Goal: Check status: Check status

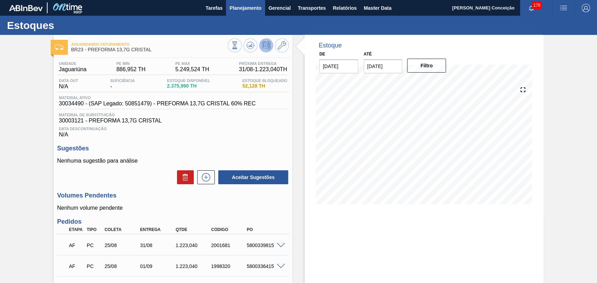
click at [252, 9] on span "Planejamento" at bounding box center [245, 8] width 32 height 8
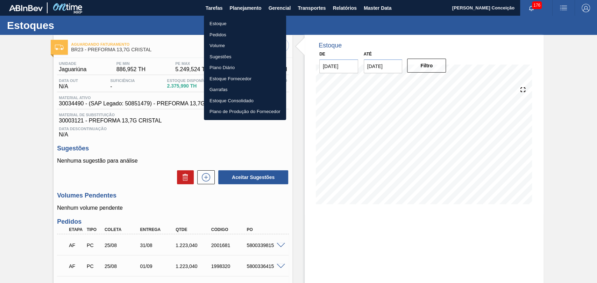
click at [232, 22] on li "Estoque" at bounding box center [245, 23] width 82 height 11
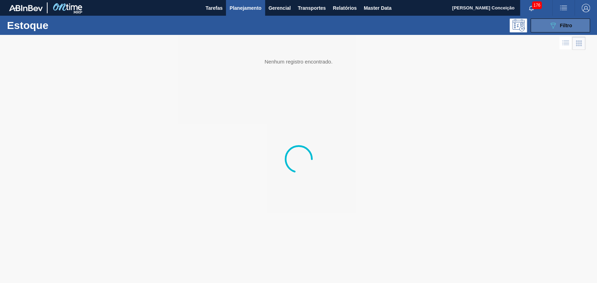
click at [548, 25] on button "089F7B8B-B2A5-4AFE-B5C0-19BA573D28AC Filtro" at bounding box center [559, 26] width 59 height 14
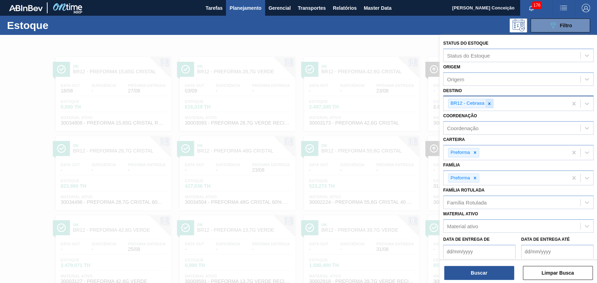
click at [489, 103] on icon at bounding box center [488, 103] width 5 height 5
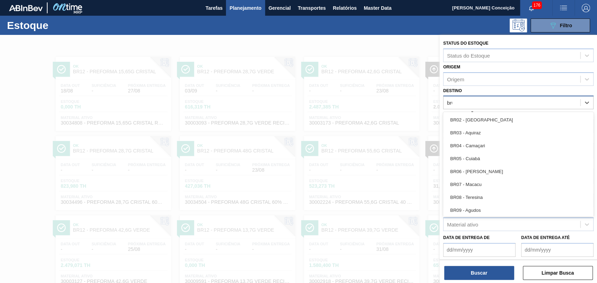
type input "br03"
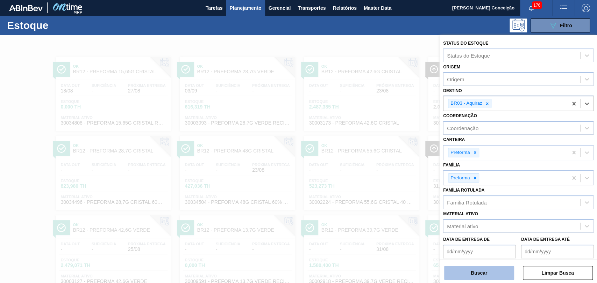
click at [478, 271] on button "Buscar" at bounding box center [479, 273] width 70 height 14
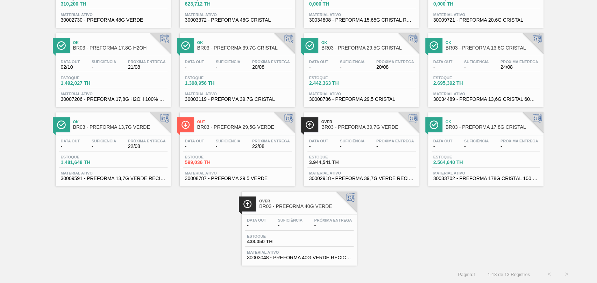
scroll to position [104, 0]
click at [233, 171] on span "Material ativo" at bounding box center [237, 173] width 105 height 4
click at [443, 239] on div "Ok BR03 - PREFORMA 48G VERDE Data out 08/09 Suficiência 09/09 Próxima Entrega -…" at bounding box center [298, 107] width 597 height 317
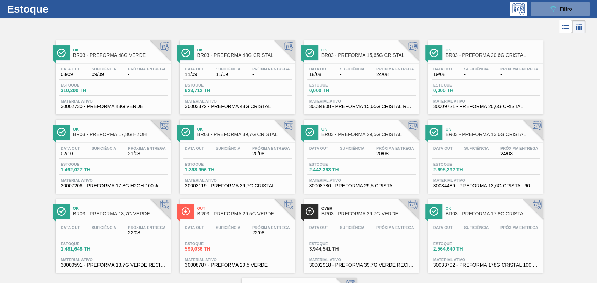
scroll to position [0, 0]
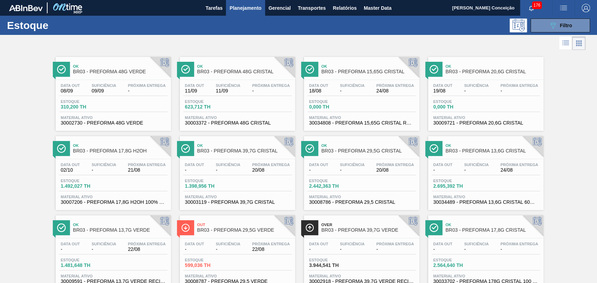
click at [229, 180] on span "Estoque" at bounding box center [209, 181] width 49 height 4
click at [560, 31] on button "089F7B8B-B2A5-4AFE-B5C0-19BA573D28AC Filtro" at bounding box center [559, 26] width 59 height 14
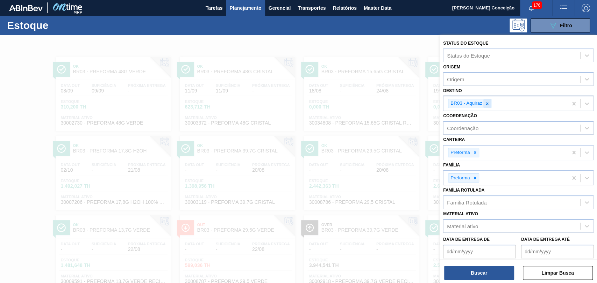
click at [487, 104] on icon at bounding box center [486, 103] width 5 height 5
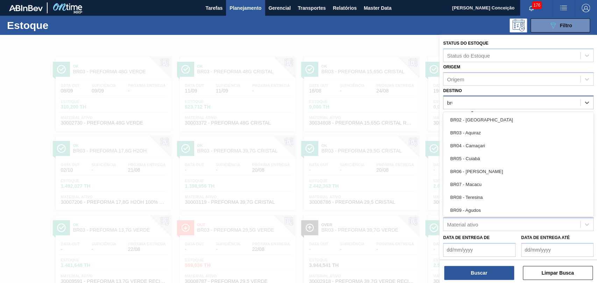
type input "br08"
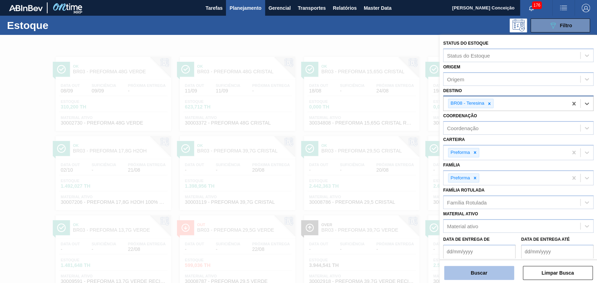
click at [476, 277] on button "Buscar" at bounding box center [479, 273] width 70 height 14
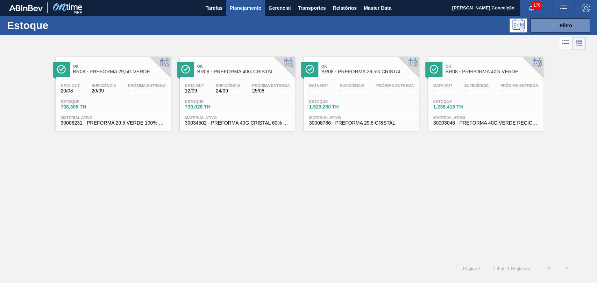
click at [196, 187] on div "Ok BR08 - PREFORMA 29,5G VERDE Data out 20/08 Suficiência 20/09 Próxima Entrega…" at bounding box center [298, 156] width 597 height 208
click at [246, 82] on div "Data out 12/09 Suficiência 24/09 Próxima Entrega 25/08 Estoque 730,026 TH Mater…" at bounding box center [237, 104] width 115 height 48
click at [554, 28] on icon "089F7B8B-B2A5-4AFE-B5C0-19BA573D28AC" at bounding box center [552, 25] width 8 height 8
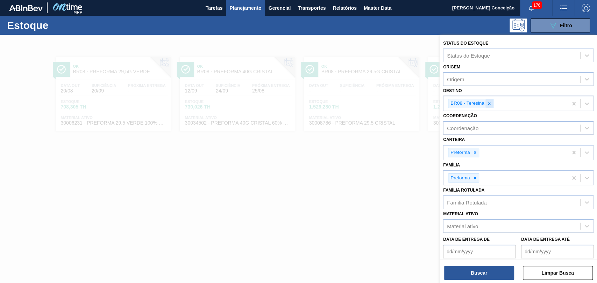
click at [490, 104] on icon at bounding box center [488, 103] width 5 height 5
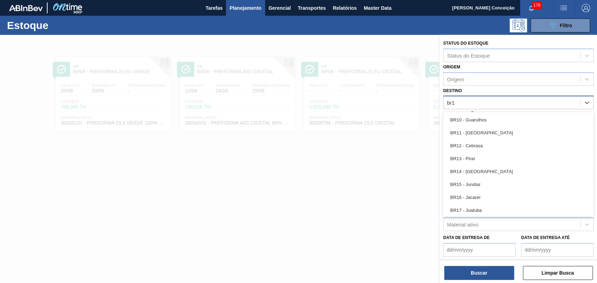
type input "br15"
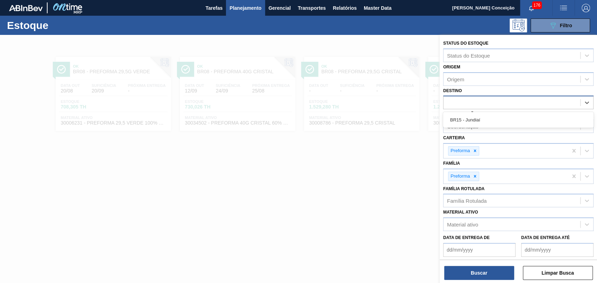
click at [490, 104] on div "br15" at bounding box center [511, 103] width 137 height 10
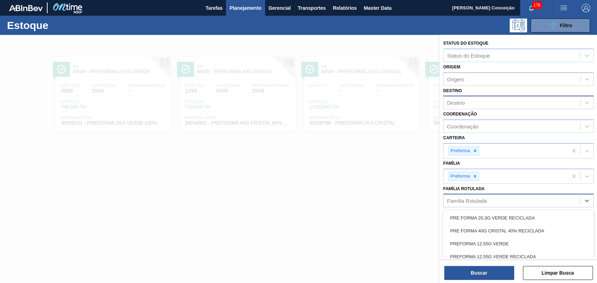
click at [484, 199] on div "Família Rotulada" at bounding box center [466, 201] width 39 height 6
type Rotulada "40"
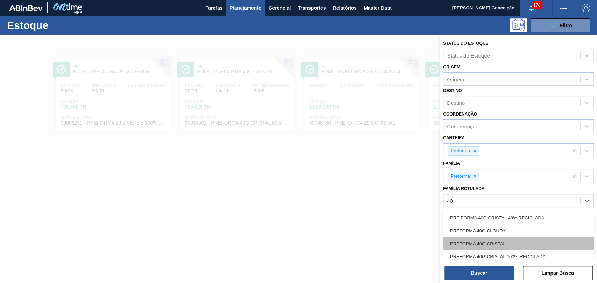
click at [508, 244] on div "PREFORMA 40G CRISTAL" at bounding box center [518, 244] width 150 height 13
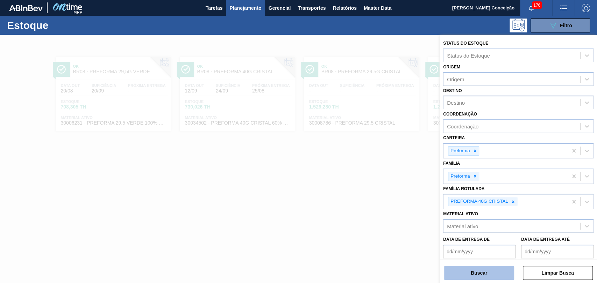
click at [488, 267] on button "Buscar" at bounding box center [479, 273] width 70 height 14
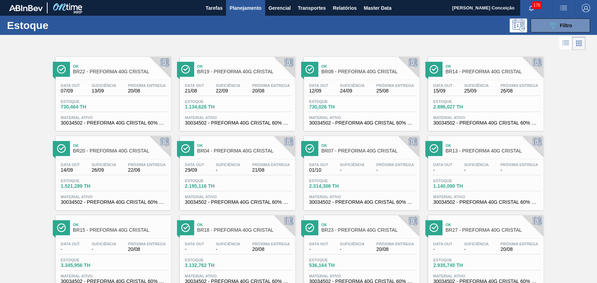
click at [455, 96] on div "Data out 15/09 Suficiência 25/09 Próxima Entrega 26/08" at bounding box center [485, 90] width 108 height 13
click at [240, 177] on div "Data out 29/09 Suficiência - Próxima Entrega 21/08 Estoque 2.195,116 TH Materia…" at bounding box center [237, 183] width 115 height 48
click at [333, 161] on div "Data out 01/10 Suficiência - Próxima Entrega - Estoque 2.314,306 TH Material at…" at bounding box center [361, 183] width 115 height 48
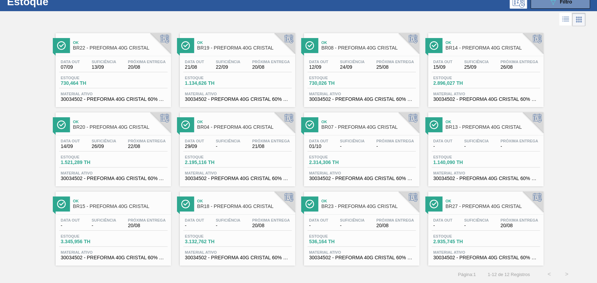
click at [96, 218] on span "Suficiência" at bounding box center [104, 220] width 24 height 4
click at [239, 225] on span "-" at bounding box center [228, 225] width 24 height 5
click at [470, 72] on div "Data out 15/09 Suficiência 25/09 Próxima Entrega 26/08 Estoque 2.896,027 TH Mat…" at bounding box center [485, 80] width 115 height 48
click at [569, 63] on div "Ok BR22 - PREFORMA 40G CRISTAL Data out 07/09 Suficiência 13/09 Próxima Entrega…" at bounding box center [298, 147] width 597 height 238
click at [32, 223] on div "Ok BR22 - PREFORMA 40G CRISTAL Data out 07/09 Suficiência 13/09 Próxima Entrega…" at bounding box center [298, 147] width 597 height 238
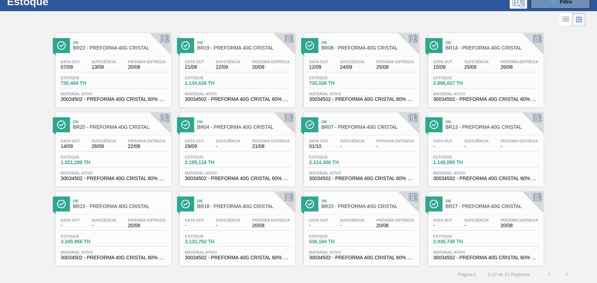
click at [466, 230] on div "Data out - Suficiência - Próxima Entrega 20/08" at bounding box center [485, 224] width 108 height 13
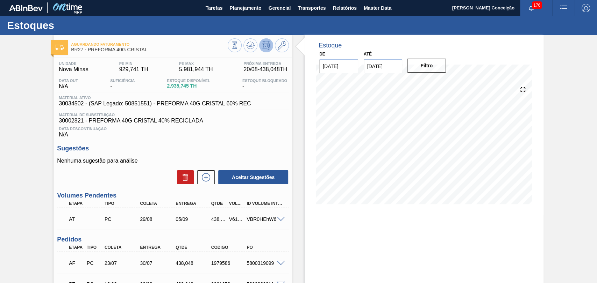
click at [238, 149] on h3 "Sugestões" at bounding box center [173, 148] width 232 height 7
click at [238, 45] on icon at bounding box center [235, 46] width 8 height 8
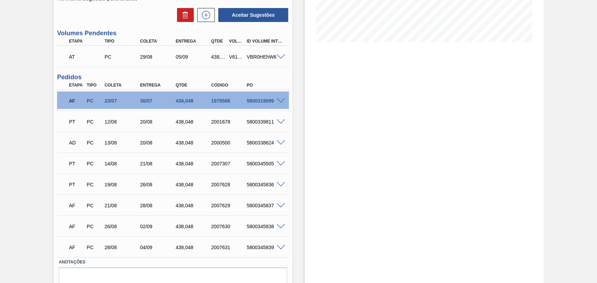
scroll to position [194, 0]
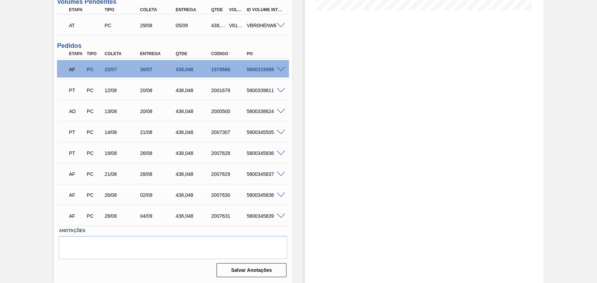
click at [281, 177] on span at bounding box center [280, 174] width 8 height 5
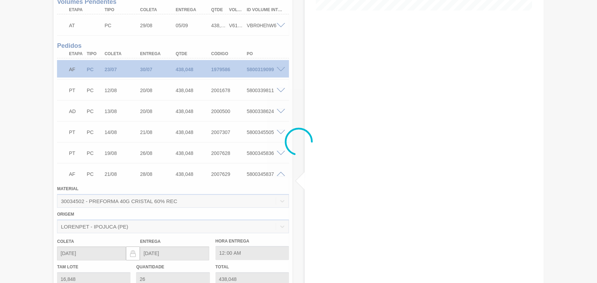
click at [281, 174] on div at bounding box center [298, 141] width 597 height 283
click at [280, 174] on div at bounding box center [298, 141] width 597 height 283
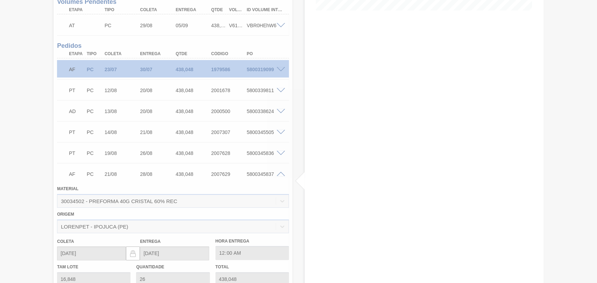
click at [281, 174] on div at bounding box center [298, 141] width 597 height 283
click at [280, 177] on div at bounding box center [298, 141] width 597 height 283
click at [279, 175] on div at bounding box center [298, 141] width 597 height 283
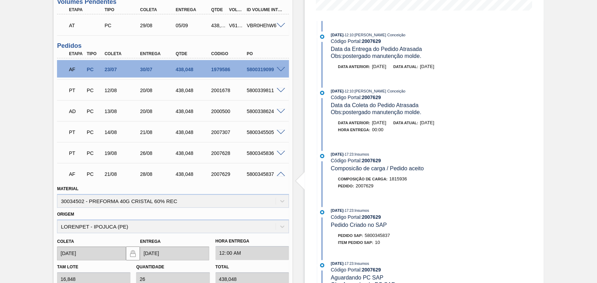
click at [269, 173] on div "5800345837" at bounding box center [264, 175] width 39 height 6
click at [275, 175] on div at bounding box center [282, 173] width 14 height 5
click at [279, 176] on span at bounding box center [280, 174] width 8 height 5
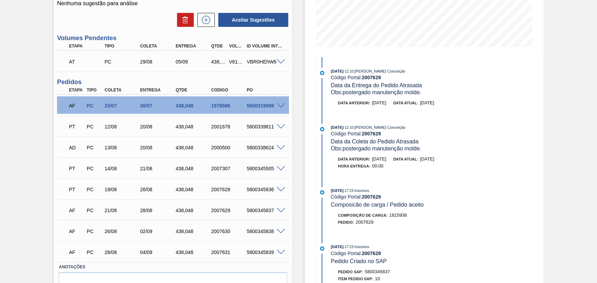
scroll to position [116, 0]
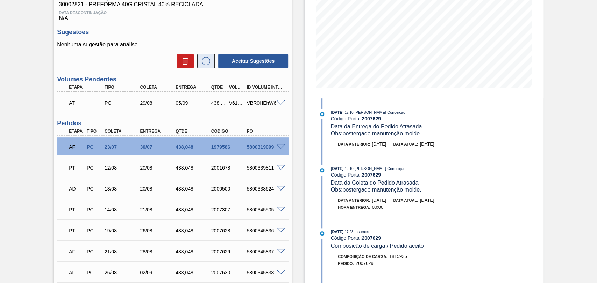
click at [206, 62] on icon at bounding box center [206, 61] width 0 height 4
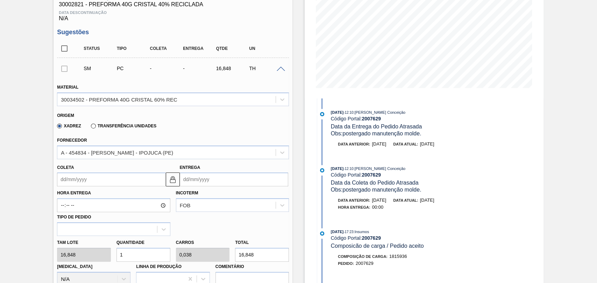
click at [87, 182] on input "Coleta" at bounding box center [111, 180] width 108 height 14
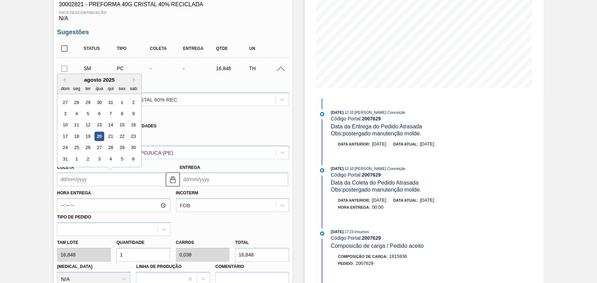
type input "2"
type input "09/08/2025"
type input "29"
type input "05/09/2025"
click at [122, 150] on div "29" at bounding box center [121, 147] width 9 height 9
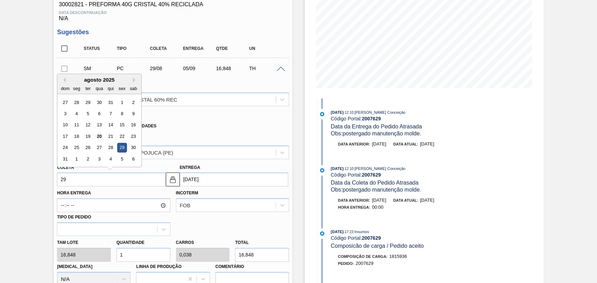
type input "29/08/2025"
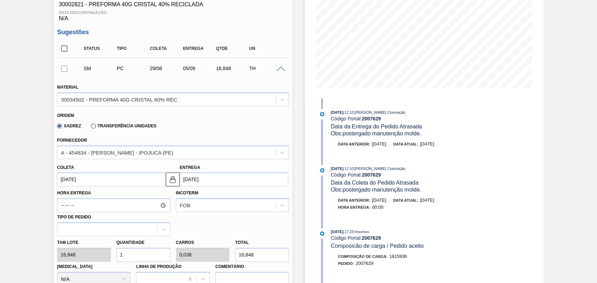
click at [107, 252] on div "Tam lote 16,848 Quantidade 1 Carros 0,038 Total 16,848 Doca N/A Linha de Produç…" at bounding box center [172, 261] width 237 height 50
type input "2"
type input "0,077"
type input "33,696"
type input "26"
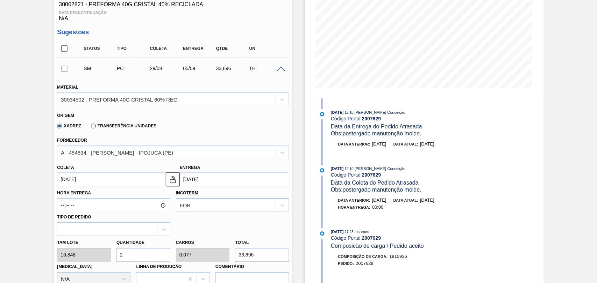
type input "1"
type input "438,048"
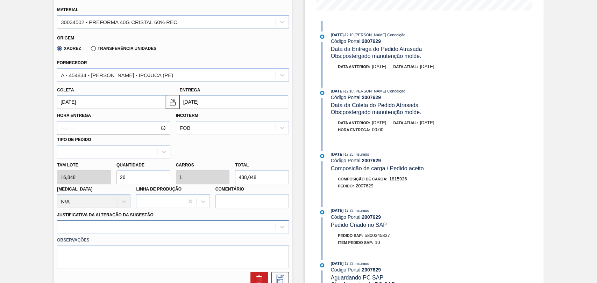
type input "26"
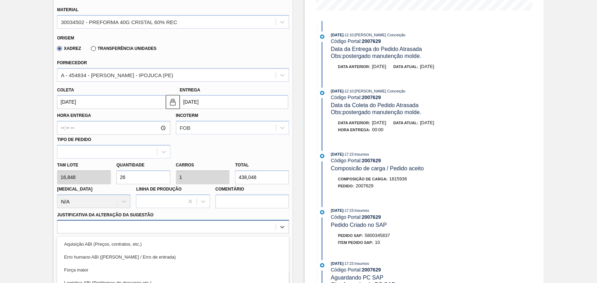
click at [109, 230] on div "option Master data incorreto ABI (LT, MOQ, etc.) focused, 5 of 18. 18 results a…" at bounding box center [173, 227] width 232 height 14
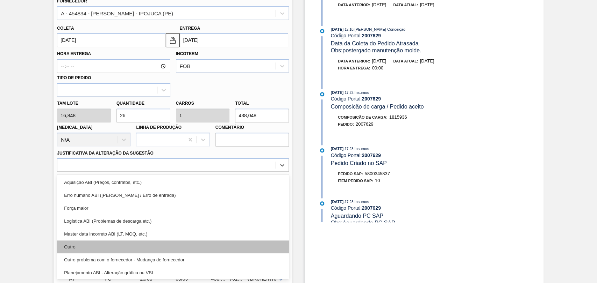
click at [105, 250] on div "Outro" at bounding box center [173, 247] width 232 height 13
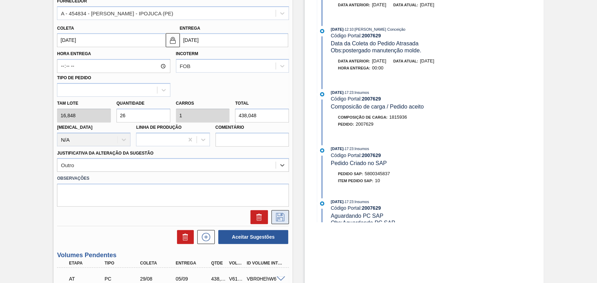
click at [278, 218] on icon at bounding box center [279, 217] width 11 height 8
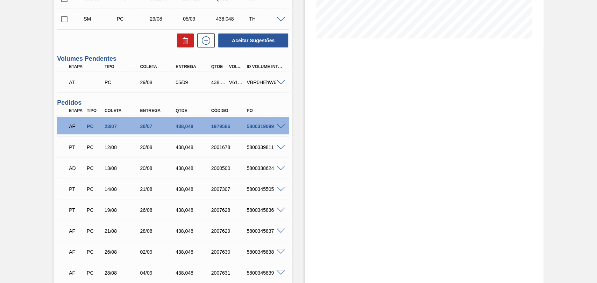
scroll to position [68, 0]
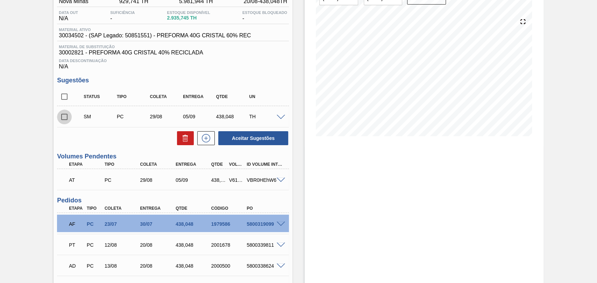
click at [63, 123] on input "checkbox" at bounding box center [64, 117] width 15 height 15
click at [263, 142] on button "Aceitar Sugestões" at bounding box center [253, 138] width 70 height 14
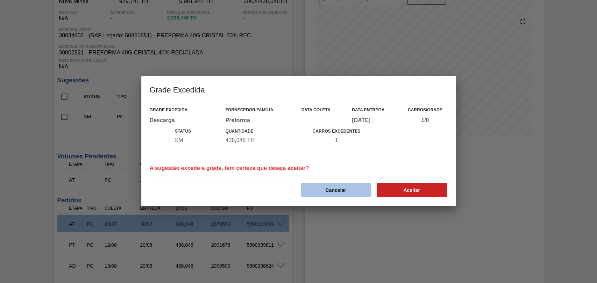
click at [333, 194] on button "Cancelar" at bounding box center [336, 190] width 70 height 14
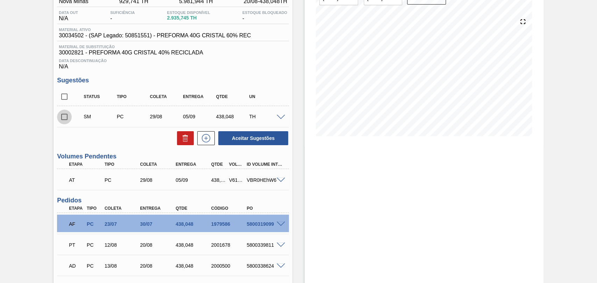
click at [66, 116] on input "checkbox" at bounding box center [64, 117] width 15 height 15
click at [0, 0] on icon at bounding box center [0, 0] width 0 height 0
checkbox input "false"
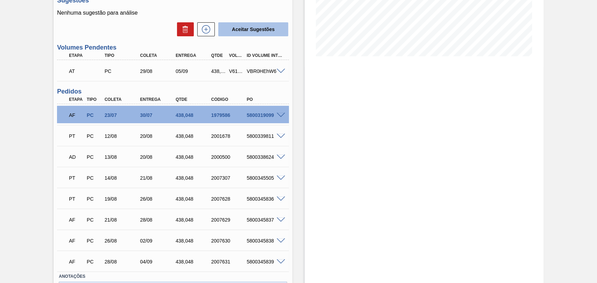
scroll to position [155, 0]
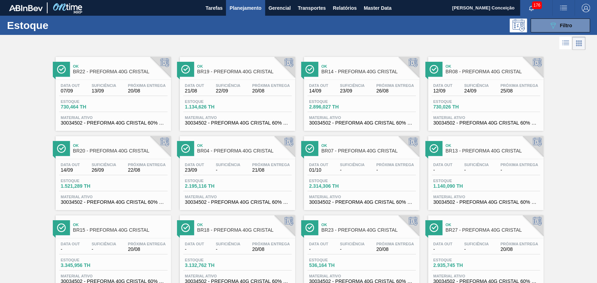
scroll to position [25, 0]
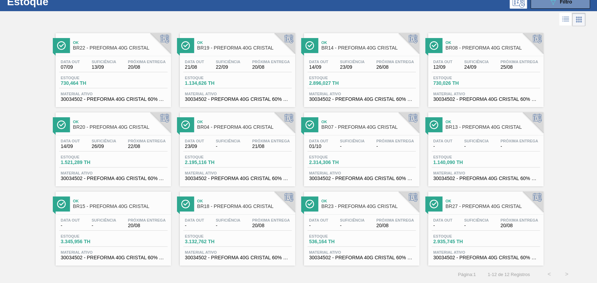
click at [368, 80] on div "Estoque 2.896,027 TH" at bounding box center [361, 82] width 108 height 13
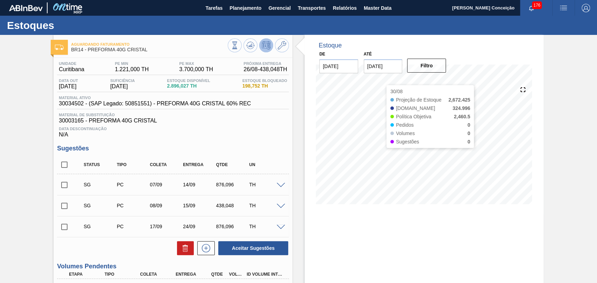
drag, startPoint x: 296, startPoint y: 174, endPoint x: 367, endPoint y: 224, distance: 86.4
click at [367, 224] on div "Estoque De 20/08/2025 Até 30/09/2025 Filtro 30/08 Projeção de Estoque 2,672.425…" at bounding box center [423, 250] width 239 height 430
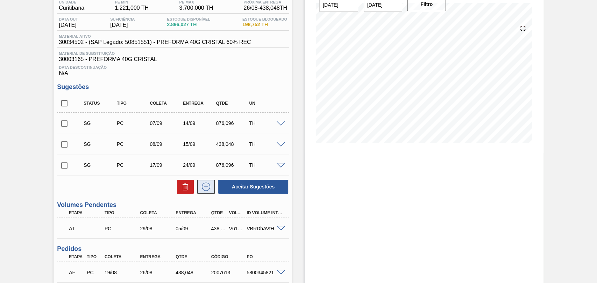
scroll to position [104, 0]
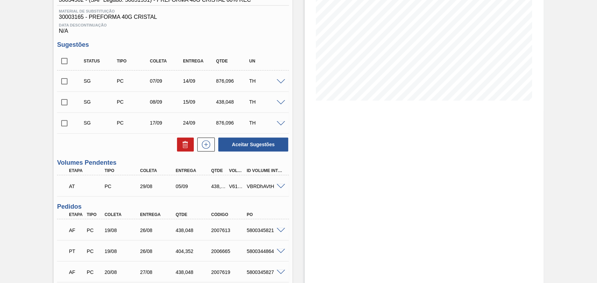
click at [283, 188] on span at bounding box center [280, 186] width 8 height 5
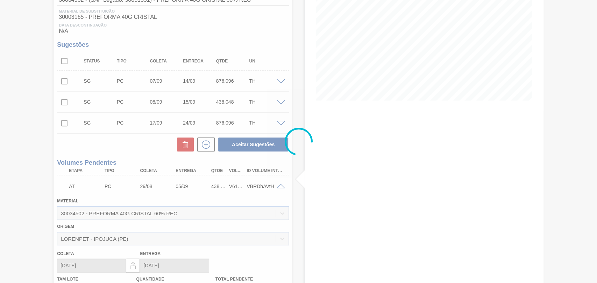
click at [282, 187] on div at bounding box center [298, 141] width 597 height 283
click at [280, 187] on div at bounding box center [298, 141] width 597 height 283
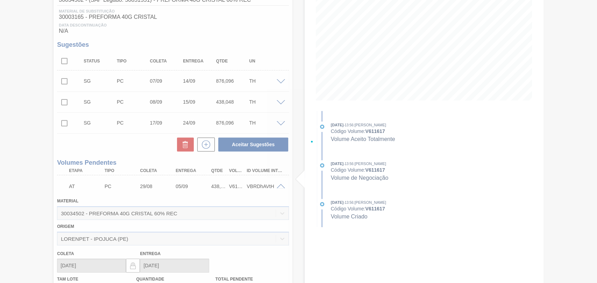
click at [280, 187] on span at bounding box center [280, 186] width 8 height 5
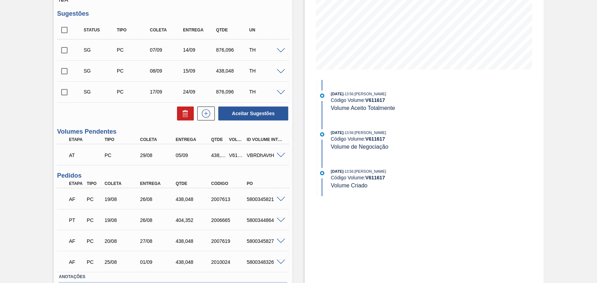
scroll to position [182, 0]
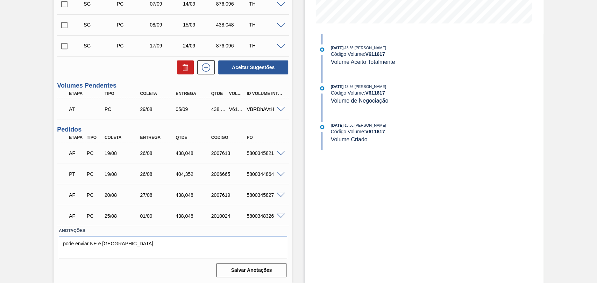
click at [308, 195] on div "Estoque De 20/08/2025 Até 30/09/2025 Filtro 28/08 Projeção de Estoque 3,212.419…" at bounding box center [423, 69] width 239 height 430
click at [298, 193] on div "Estoque De 20/08/2025 Até 30/09/2025 Filtro 28/08 Projeção de Estoque 3,212.419…" at bounding box center [417, 69] width 251 height 430
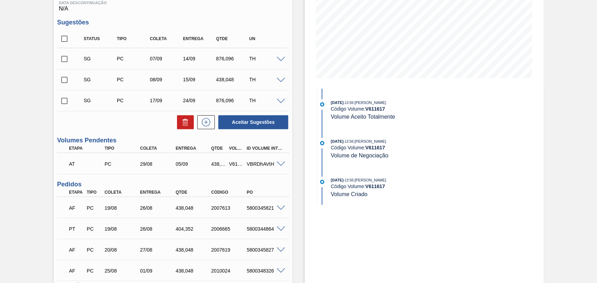
scroll to position [143, 0]
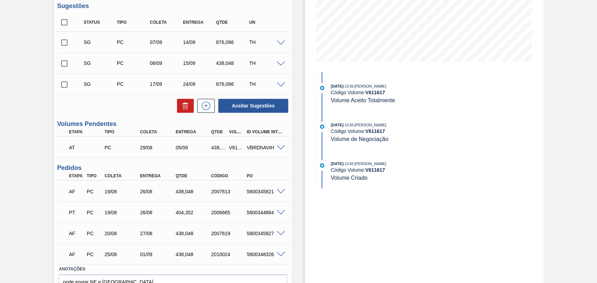
click at [280, 149] on span at bounding box center [280, 147] width 8 height 5
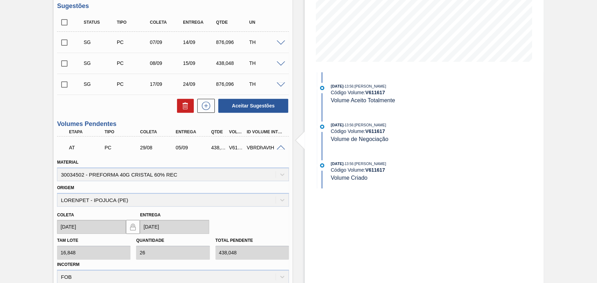
click at [280, 149] on span at bounding box center [280, 147] width 8 height 5
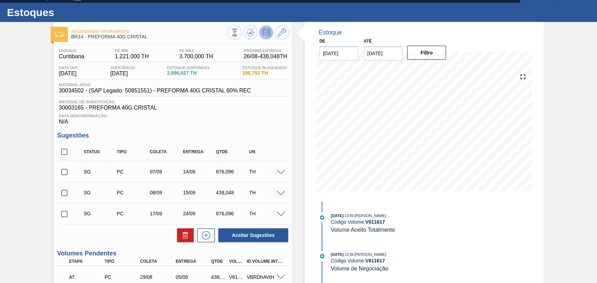
scroll to position [0, 0]
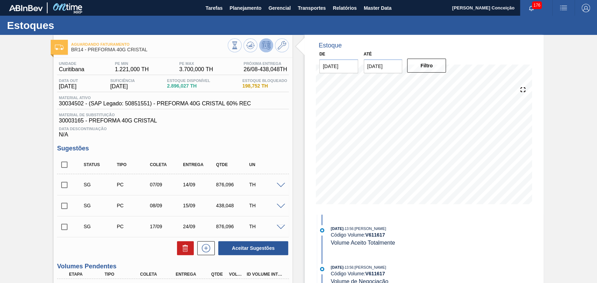
click at [276, 128] on span "Data Descontinuação" at bounding box center [173, 129] width 228 height 4
click at [62, 169] on input "checkbox" at bounding box center [64, 165] width 15 height 15
checkbox input "true"
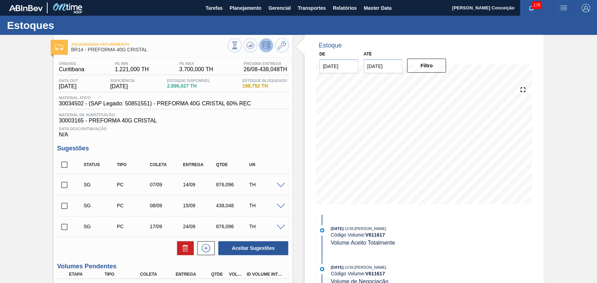
checkbox input "true"
click at [190, 253] on button at bounding box center [185, 248] width 17 height 14
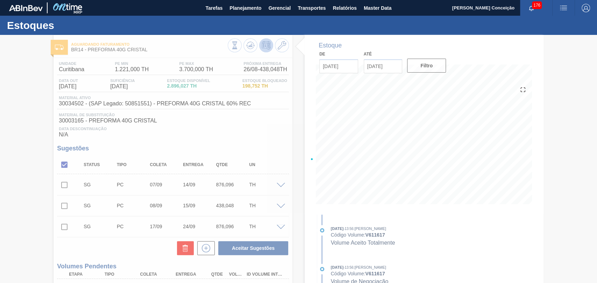
checkbox input "false"
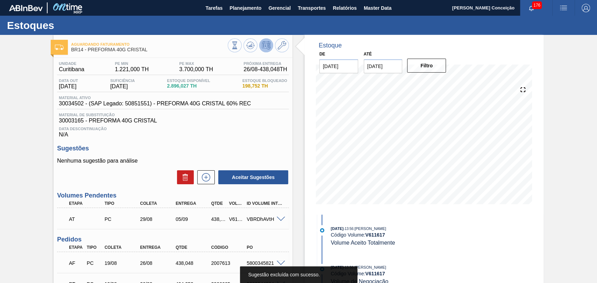
click at [241, 121] on span "30003165 - PREFORMA 40G CRISTAL" at bounding box center [173, 121] width 228 height 6
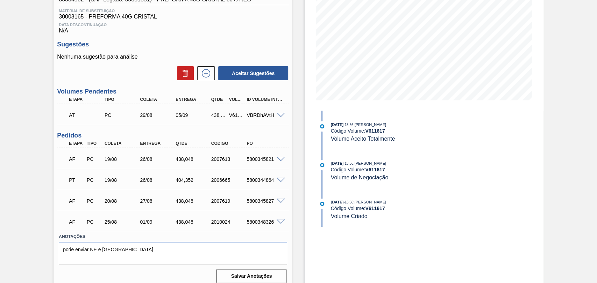
scroll to position [111, 0]
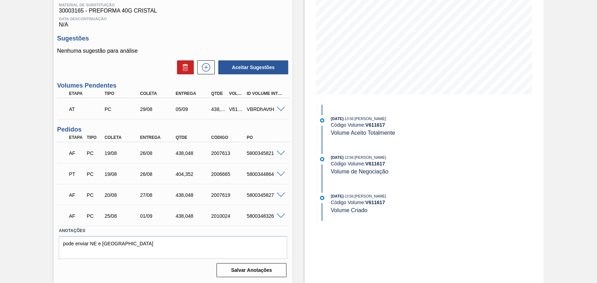
click at [218, 32] on div "Unidade Curitibana PE MIN 1.221,000 TH PE MAX 3.700,000 TH Próxima Entrega 26/0…" at bounding box center [172, 114] width 239 height 332
click at [296, 131] on div "Estoque De 20/08/2025 Até 30/09/2025 Filtro 01/09 Projeção de Estoque 2,704.423…" at bounding box center [417, 104] width 251 height 359
click at [37, 194] on div "Aguardando Faturamento BR14 - PREFORMA 40G CRISTAL Unidade Curitibana PE MIN 1.…" at bounding box center [298, 104] width 597 height 359
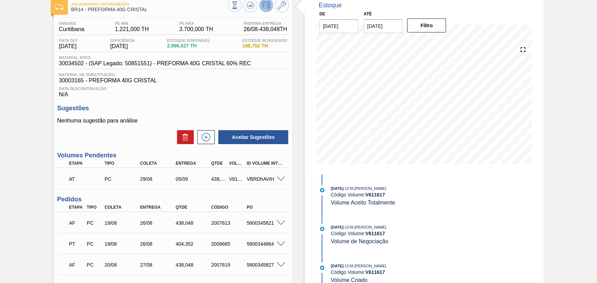
scroll to position [0, 0]
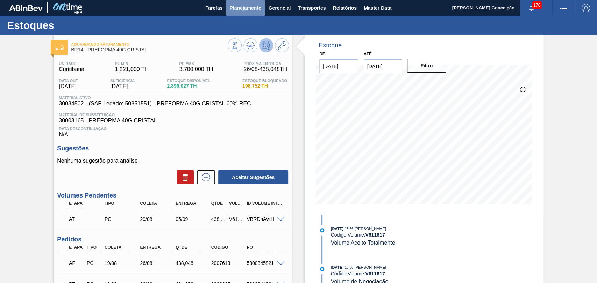
click at [245, 8] on span "Planejamento" at bounding box center [245, 8] width 32 height 8
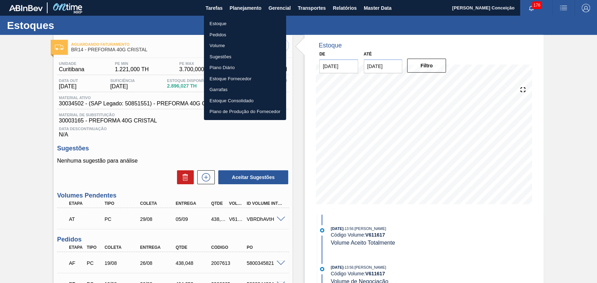
click at [216, 24] on li "Estoque" at bounding box center [245, 23] width 82 height 11
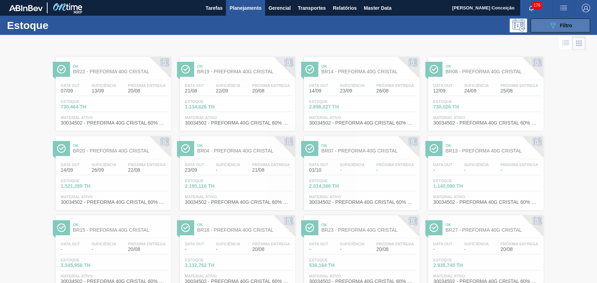
click at [539, 25] on button "089F7B8B-B2A5-4AFE-B5C0-19BA573D28AC Filtro" at bounding box center [559, 26] width 59 height 14
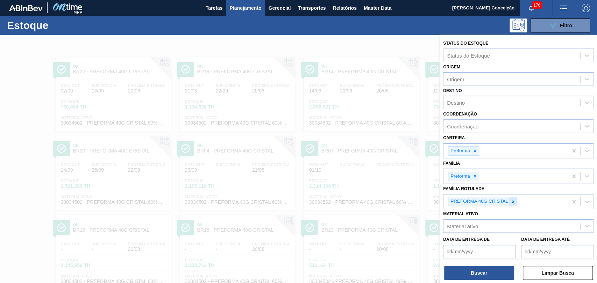
click at [514, 202] on icon at bounding box center [512, 202] width 5 height 5
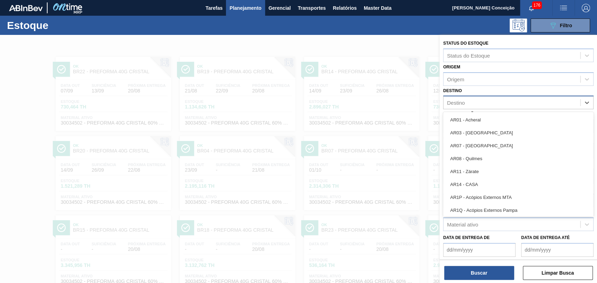
click at [457, 101] on div "Destino" at bounding box center [456, 103] width 18 height 6
click at [322, 9] on span "Transportes" at bounding box center [311, 8] width 28 height 8
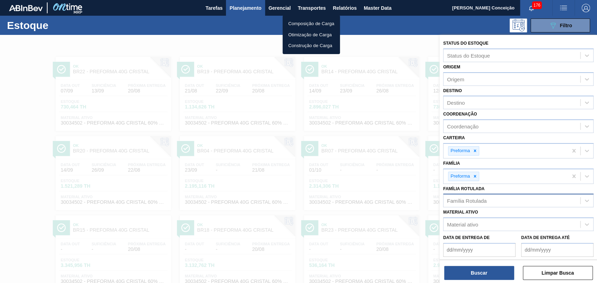
click at [304, 37] on li "Otimização de Carga" at bounding box center [310, 34] width 57 height 11
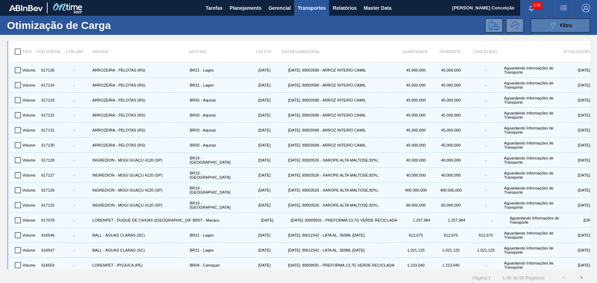
click at [551, 28] on icon "089F7B8B-B2A5-4AFE-B5C0-19BA573D28AC" at bounding box center [552, 25] width 8 height 8
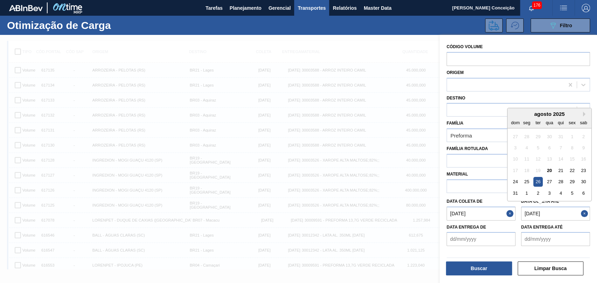
click at [530, 214] on até "[DATE]" at bounding box center [555, 214] width 69 height 14
type até "[DATE]"
click at [550, 180] on div "27" at bounding box center [548, 181] width 9 height 9
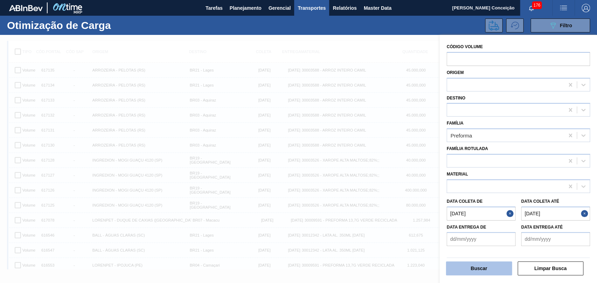
click at [487, 273] on button "Buscar" at bounding box center [479, 269] width 66 height 14
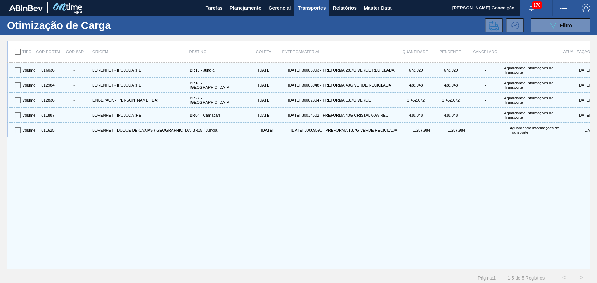
click at [15, 50] on input "checkbox" at bounding box center [17, 51] width 15 height 15
checkbox input "true"
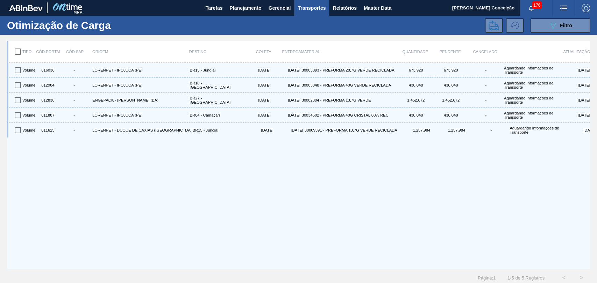
checkbox input "true"
click at [490, 27] on icon at bounding box center [493, 25] width 10 height 10
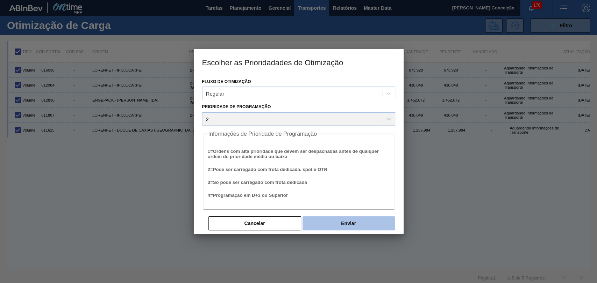
click at [353, 227] on button "Enviar" at bounding box center [348, 224] width 92 height 14
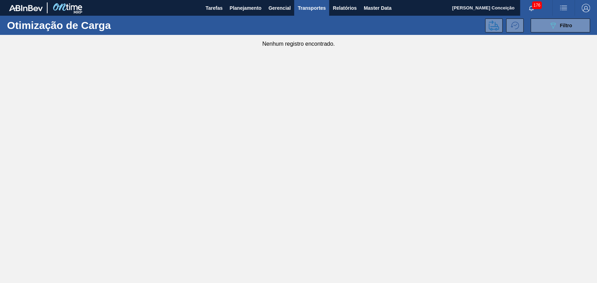
click at [231, 93] on main "Tarefas Planejamento Gerencial Transportes Relatórios Master Data Aline Apareci…" at bounding box center [298, 141] width 597 height 283
click at [243, 9] on span "Planejamento" at bounding box center [245, 8] width 32 height 8
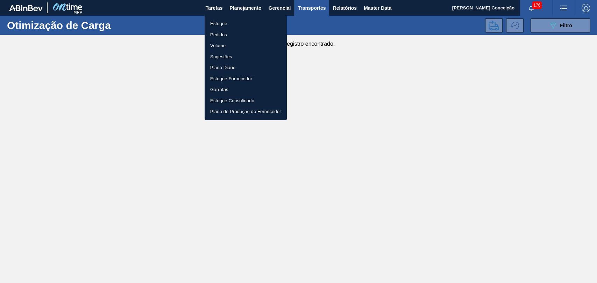
click at [391, 110] on div at bounding box center [298, 141] width 597 height 283
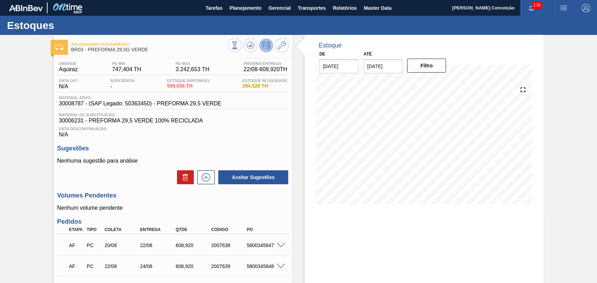
click at [151, 164] on p "Nenhuma sugestão para análise" at bounding box center [173, 161] width 232 height 6
drag, startPoint x: 394, startPoint y: 63, endPoint x: 300, endPoint y: 59, distance: 94.8
click at [319, 58] on div "De 20/08/2025 Até 03/09/2025 Filtro" at bounding box center [383, 61] width 140 height 24
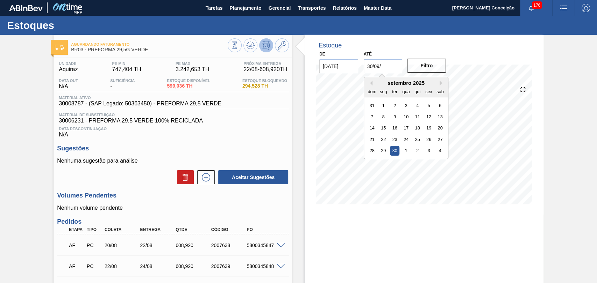
type input "[DATE]"
click at [428, 62] on button "Filtro" at bounding box center [426, 66] width 39 height 14
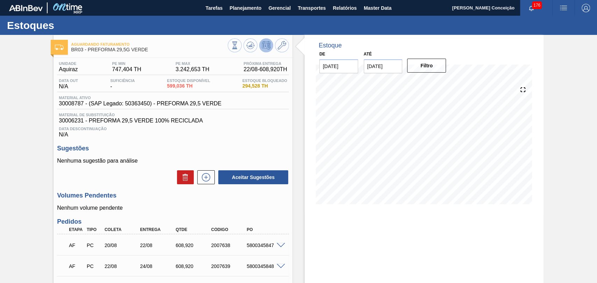
click at [353, 216] on div "Estoque De 20/08/2025 Até 30/09/2025 Filtro" at bounding box center [423, 216] width 239 height 362
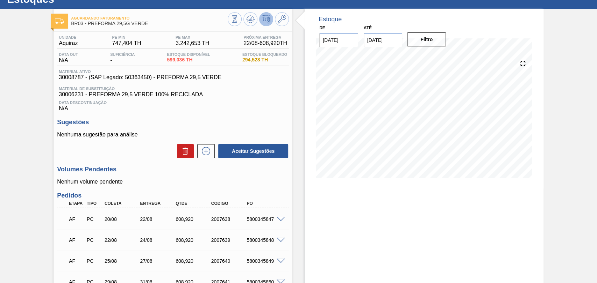
scroll to position [39, 0]
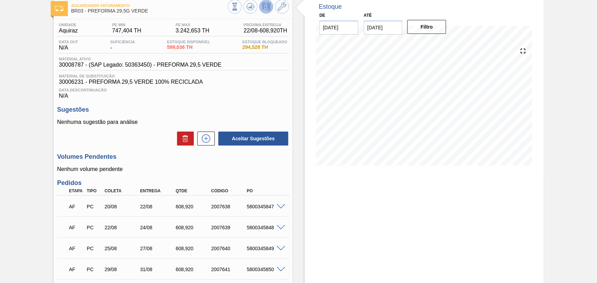
click at [240, 172] on p "Nenhum volume pendente" at bounding box center [173, 169] width 232 height 6
click at [310, 168] on div "Estoque De 20/08/2025 Até 30/09/2025 Filtro 17/09 Projeção de Estoque 4,341.842…" at bounding box center [423, 86] width 239 height 180
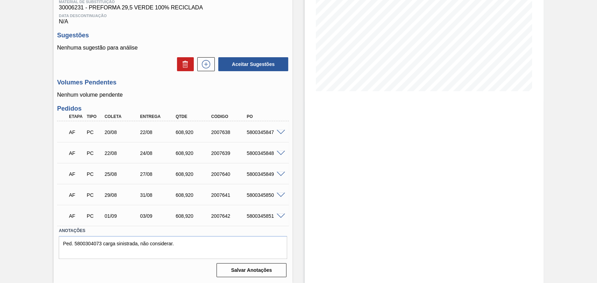
scroll to position [0, 0]
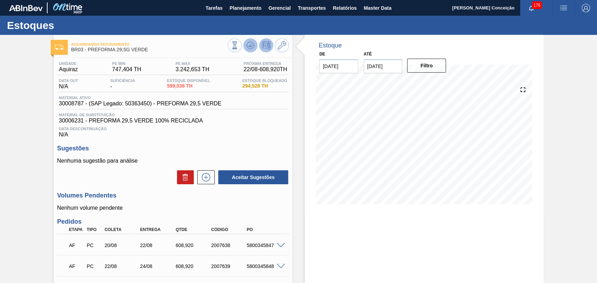
click at [250, 46] on icon at bounding box center [250, 46] width 1 height 2
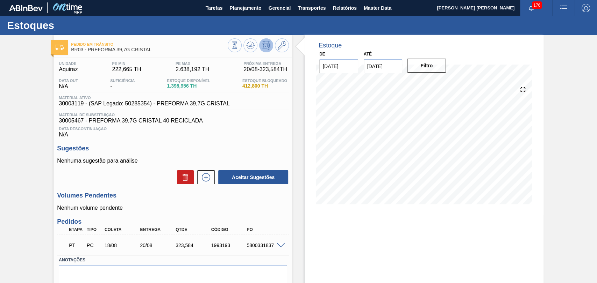
click at [261, 147] on h3 "Sugestões" at bounding box center [173, 148] width 232 height 7
click at [255, 46] on button at bounding box center [250, 45] width 14 height 14
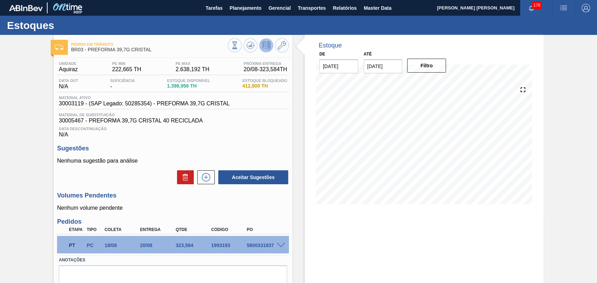
scroll to position [31, 0]
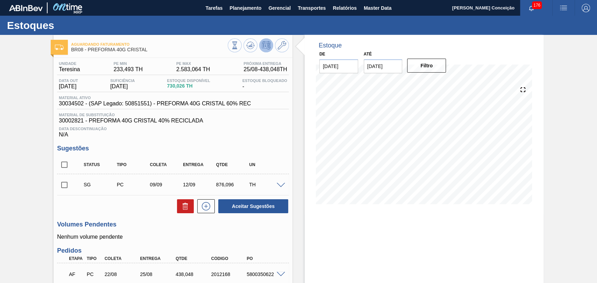
click at [267, 226] on h3 "Volumes Pendentes" at bounding box center [173, 224] width 232 height 7
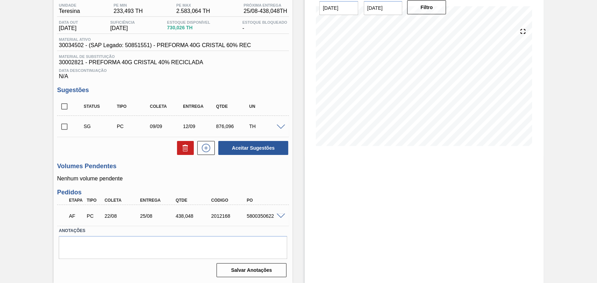
click at [313, 153] on div at bounding box center [424, 87] width 222 height 140
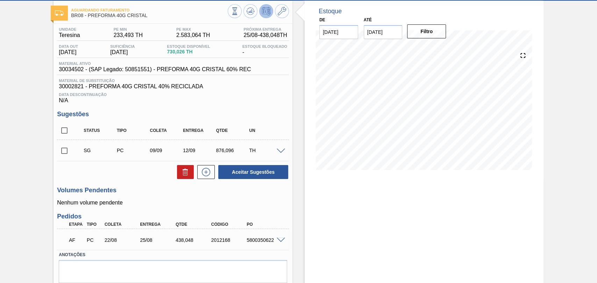
scroll to position [21, 0]
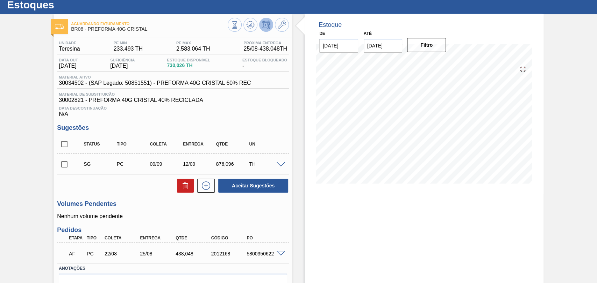
click at [280, 255] on span at bounding box center [280, 254] width 8 height 5
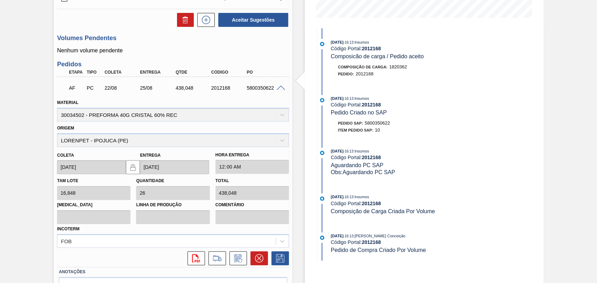
scroll to position [229, 0]
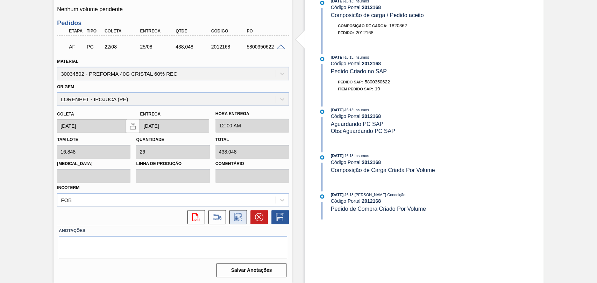
click at [241, 219] on icon at bounding box center [237, 217] width 11 height 8
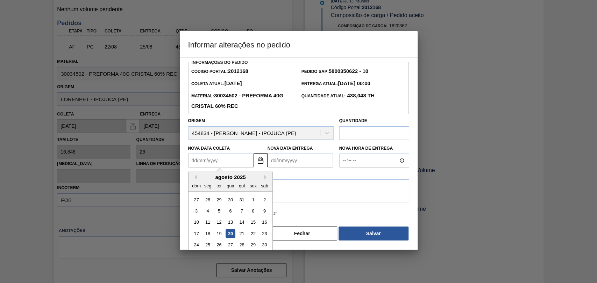
click at [228, 167] on Coleta2012168 "Nova Data Coleta" at bounding box center [220, 161] width 65 height 14
click at [252, 247] on div "29" at bounding box center [252, 245] width 9 height 9
type Coleta2012168 "[DATE]"
type Entrega2012168 "[DATE]"
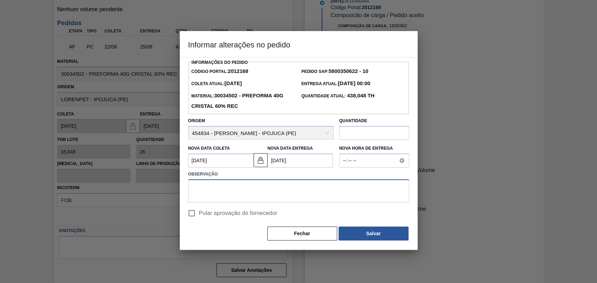
click at [283, 190] on textarea at bounding box center [298, 191] width 221 height 23
click at [313, 238] on button "Fechar" at bounding box center [302, 234] width 70 height 14
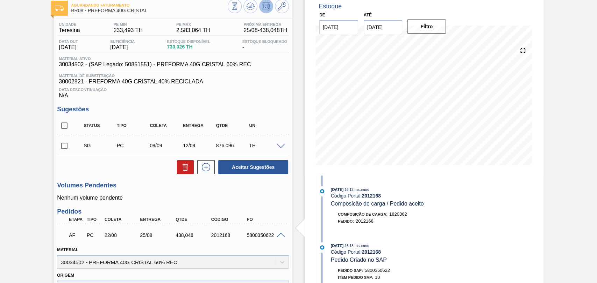
scroll to position [0, 0]
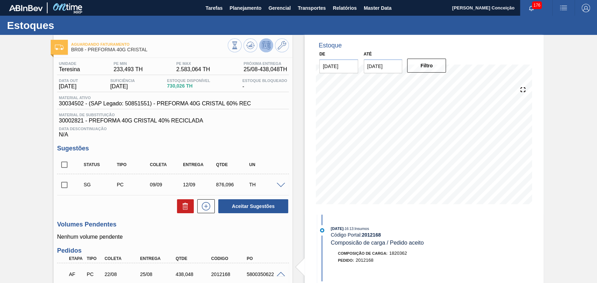
click at [226, 243] on div "Unidade Teresina PE MIN 233,493 TH PE MAX 2.583,064 TH Próxima Entrega 25/08 - …" at bounding box center [172, 283] width 239 height 450
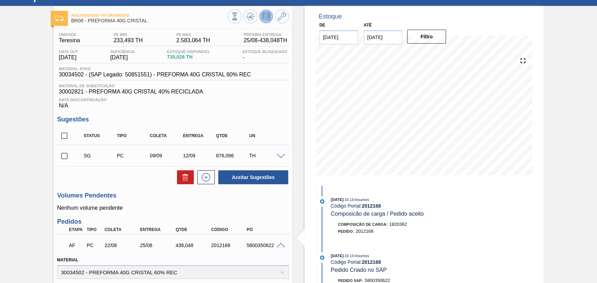
scroll to position [78, 0]
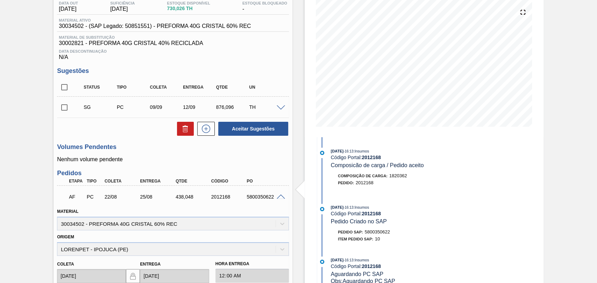
click at [51, 134] on div "Aguardando Faturamento BR08 - PREFORMA 40G CRISTAL Unidade Teresina PE MIN 233,…" at bounding box center [298, 195] width 597 height 476
click at [302, 160] on div "Estoque De 20/08/2025 Até 30/09/2025 Filtro 26/09 Projeção de Estoque 690.544 N…" at bounding box center [417, 195] width 251 height 476
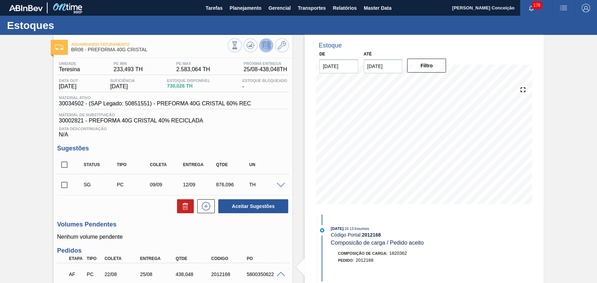
scroll to position [0, 0]
click at [298, 136] on div "Estoque De 20/08/2025 Até 30/09/2025 Filtro 26/09 Projeção de Estoque 690.544 N…" at bounding box center [417, 273] width 251 height 476
click at [302, 247] on div "Estoque De 20/08/2025 Até 30/09/2025 Filtro 26/09 Projeção de Estoque 690.544 N…" at bounding box center [417, 273] width 251 height 476
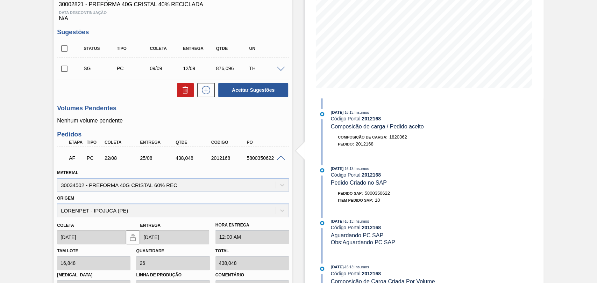
click at [277, 158] on span at bounding box center [280, 158] width 8 height 5
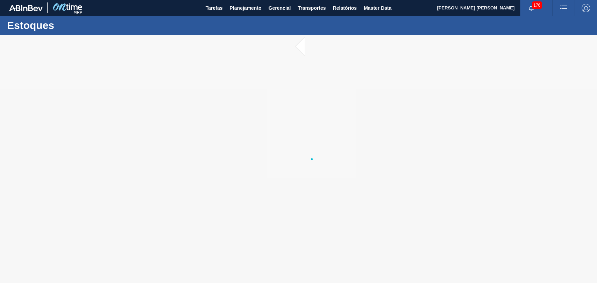
drag, startPoint x: 172, startPoint y: 106, endPoint x: 510, endPoint y: 54, distance: 341.9
click at [510, 56] on div at bounding box center [298, 159] width 597 height 248
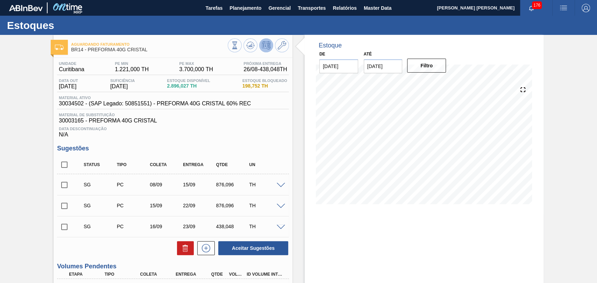
click at [331, 211] on div "20/08 Projeção de Estoque 2,933.179 [DOMAIN_NAME] 185.448 Política Objetiva 2,4…" at bounding box center [424, 145] width 216 height 140
click at [238, 46] on icon at bounding box center [235, 46] width 8 height 8
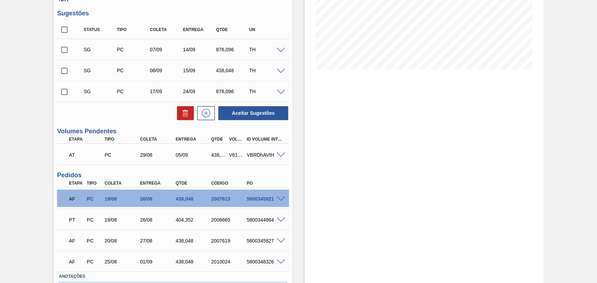
scroll to position [155, 0]
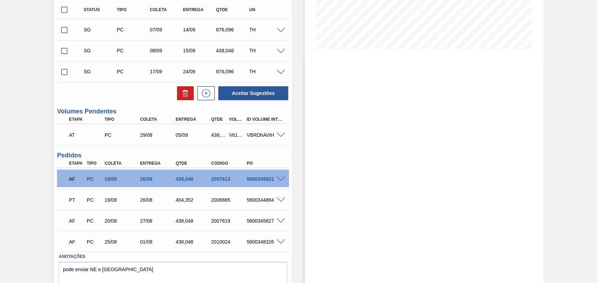
click at [280, 223] on span at bounding box center [280, 221] width 8 height 5
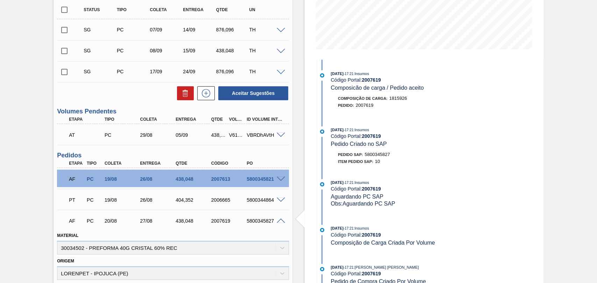
click at [280, 221] on span at bounding box center [280, 221] width 8 height 5
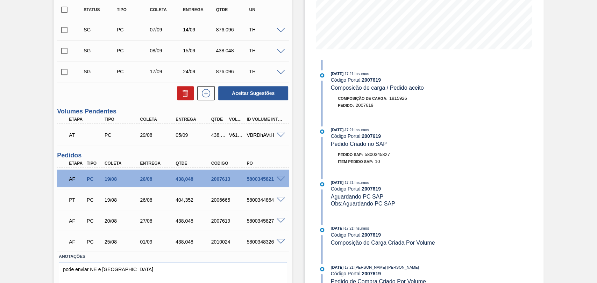
click at [280, 221] on span at bounding box center [280, 221] width 8 height 5
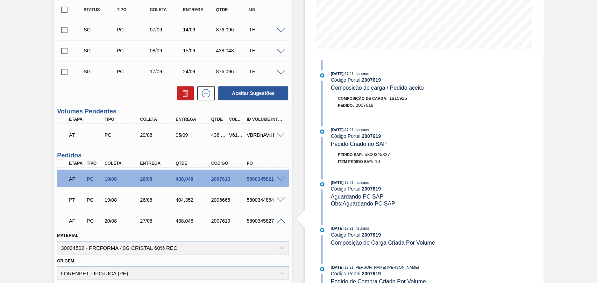
click at [280, 221] on span at bounding box center [280, 221] width 8 height 5
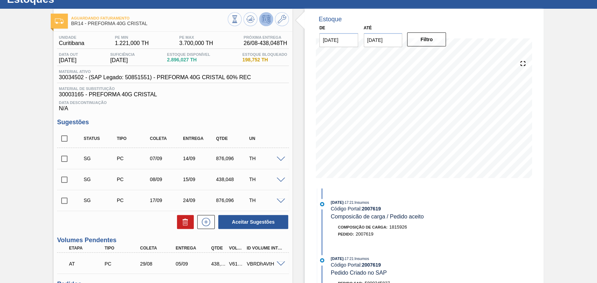
scroll to position [0, 0]
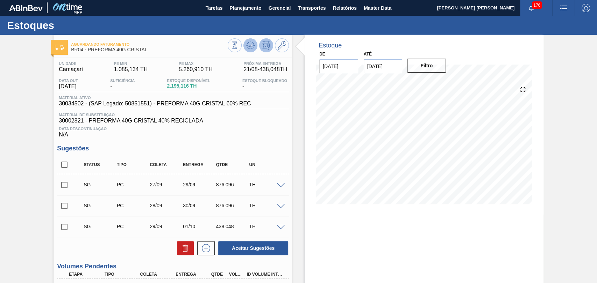
click at [246, 49] on button at bounding box center [250, 45] width 14 height 14
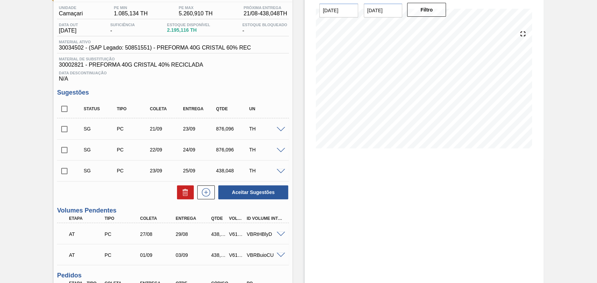
scroll to position [39, 0]
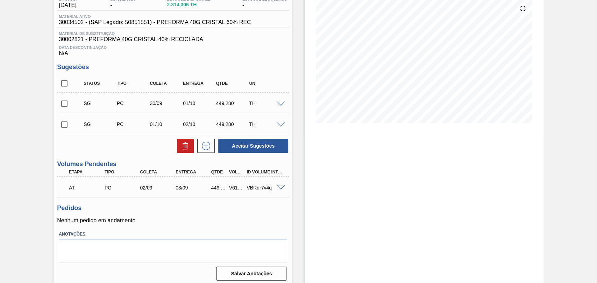
scroll to position [86, 0]
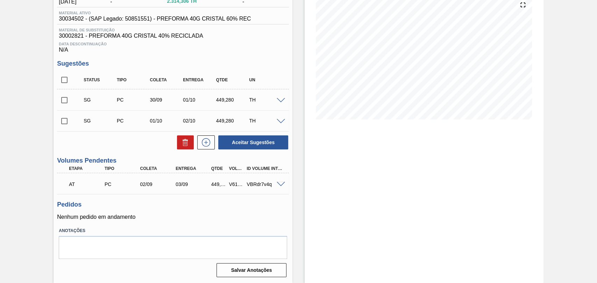
click at [276, 213] on div "Pedidos Nenhum pedido em andamento" at bounding box center [173, 210] width 232 height 19
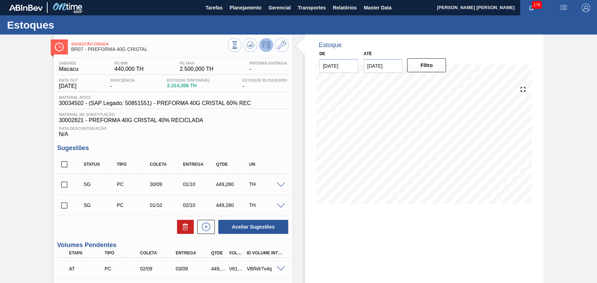
scroll to position [0, 0]
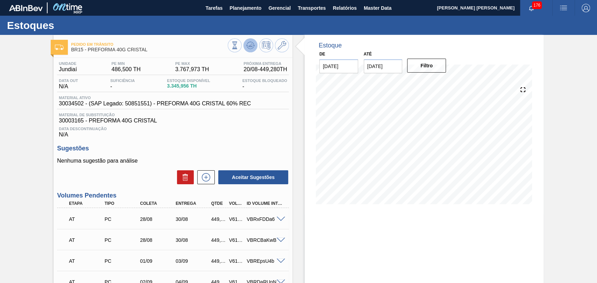
click at [238, 47] on icon at bounding box center [235, 46] width 8 height 8
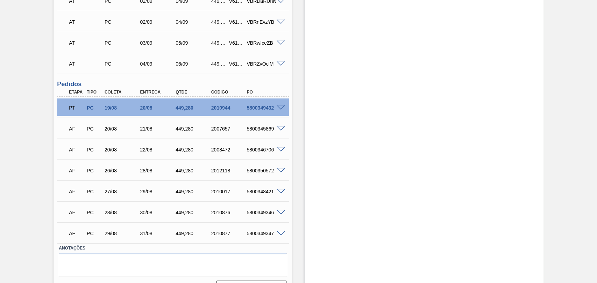
scroll to position [300, 0]
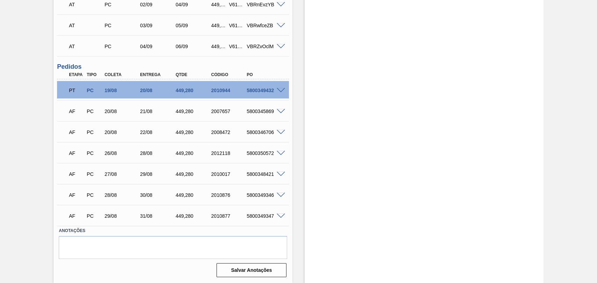
click at [280, 111] on span at bounding box center [280, 111] width 8 height 5
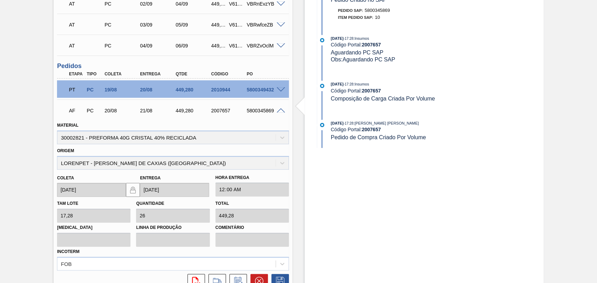
click at [279, 110] on span at bounding box center [280, 110] width 8 height 5
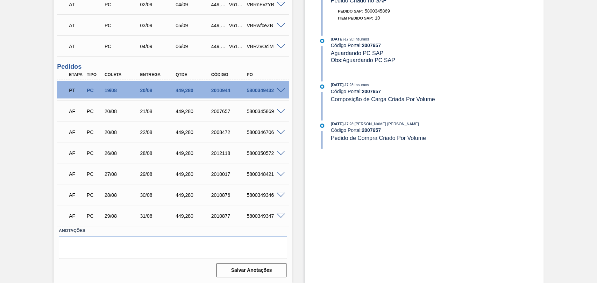
click at [280, 175] on span at bounding box center [280, 174] width 8 height 5
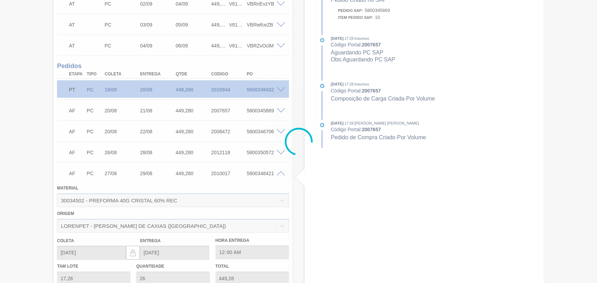
click at [280, 175] on span at bounding box center [280, 173] width 8 height 5
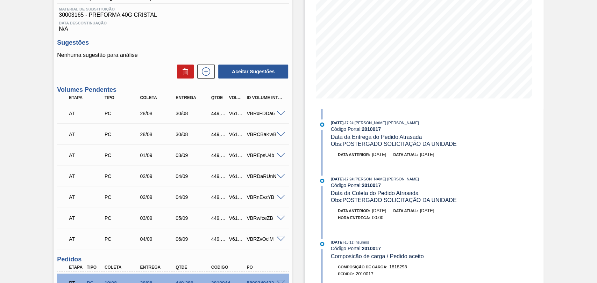
scroll to position [106, 0]
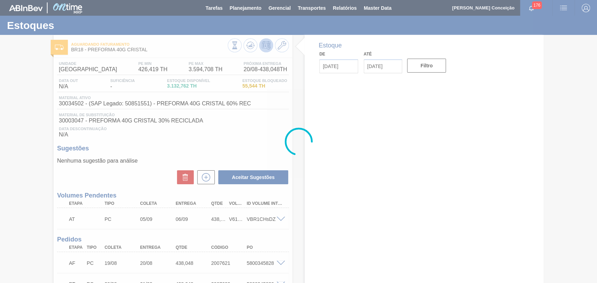
drag, startPoint x: 142, startPoint y: 60, endPoint x: 299, endPoint y: 172, distance: 192.8
click at [299, 172] on div at bounding box center [298, 141] width 597 height 283
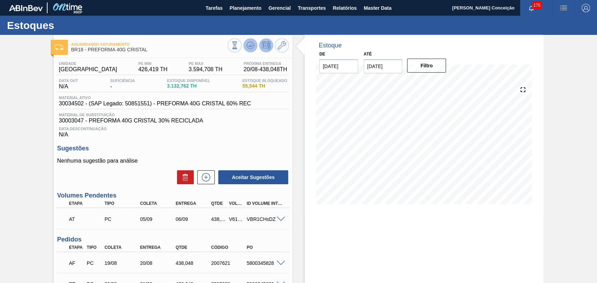
click at [238, 42] on icon at bounding box center [235, 46] width 8 height 8
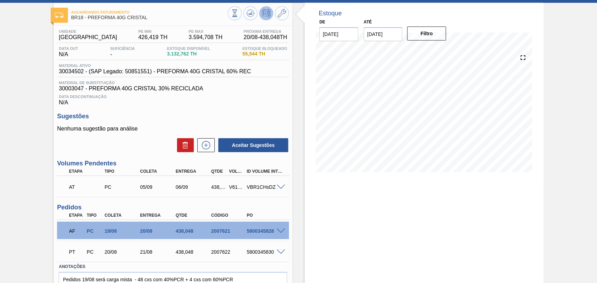
scroll to position [69, 0]
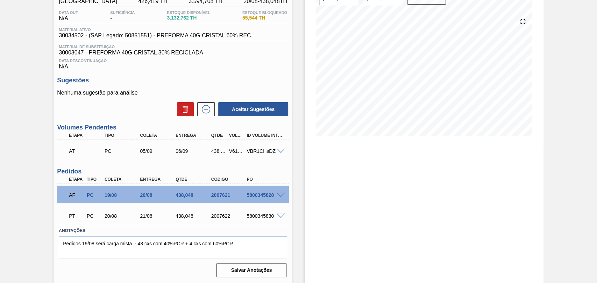
click at [280, 214] on span at bounding box center [280, 216] width 8 height 5
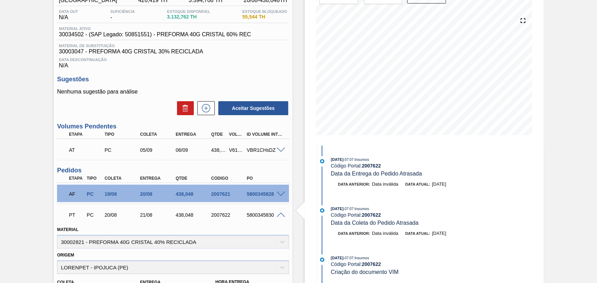
click at [279, 216] on span at bounding box center [280, 215] width 8 height 5
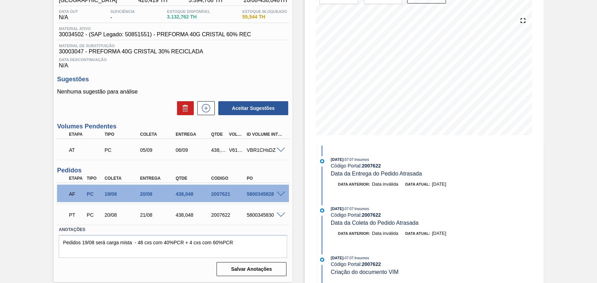
click at [279, 216] on span at bounding box center [280, 215] width 8 height 5
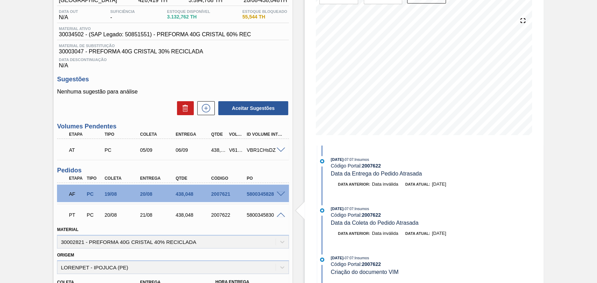
click at [279, 216] on span at bounding box center [280, 215] width 8 height 5
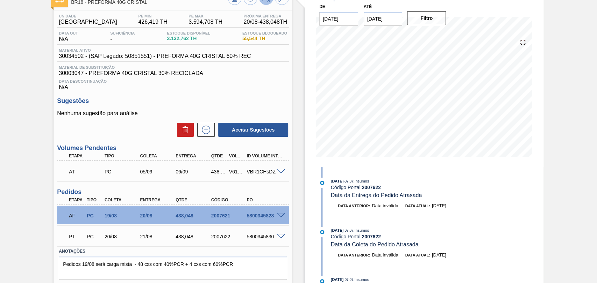
scroll to position [30, 0]
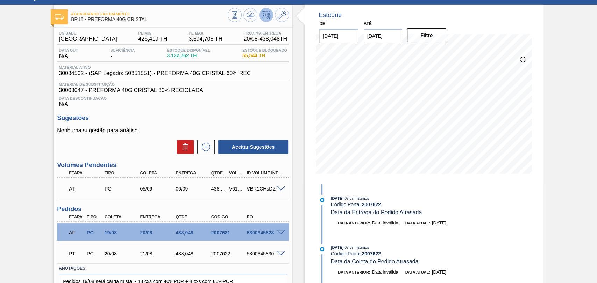
click at [292, 255] on div "Estoque De [DATE] Até [DATE] Filtro 27/08 Projeção de Estoque 3,381.852 [DOMAIN…" at bounding box center [417, 164] width 251 height 318
click at [261, 236] on div "5800345828" at bounding box center [264, 233] width 39 height 6
click at [277, 234] on span at bounding box center [280, 233] width 8 height 5
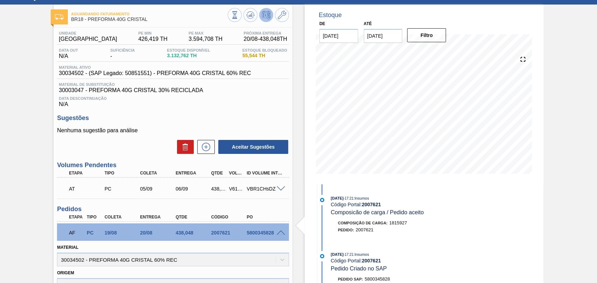
click at [280, 235] on span at bounding box center [280, 233] width 8 height 5
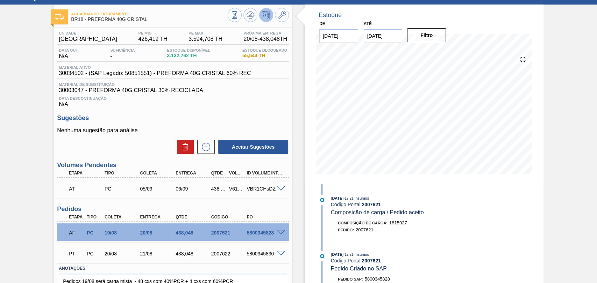
scroll to position [69, 0]
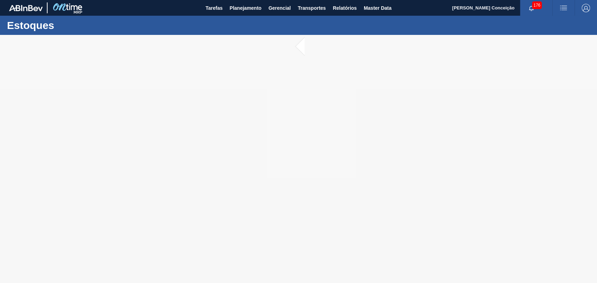
drag, startPoint x: 206, startPoint y: 129, endPoint x: 131, endPoint y: 73, distance: 92.7
click at [131, 73] on div at bounding box center [298, 159] width 597 height 248
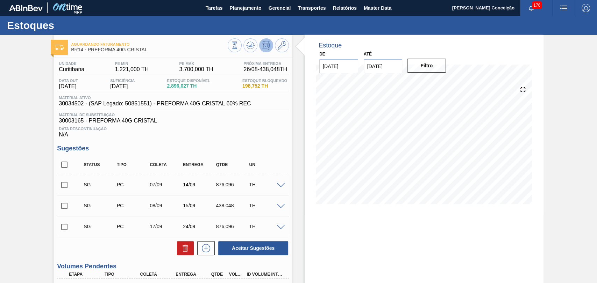
click at [271, 143] on div "Unidade Curitibana PE MIN 1.221,000 TH PE MAX 3.700,000 TH Próxima Entrega 26/0…" at bounding box center [172, 259] width 239 height 403
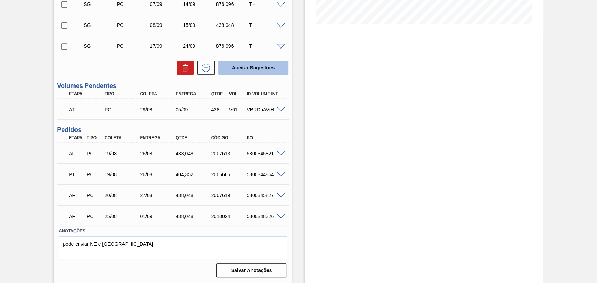
scroll to position [182, 0]
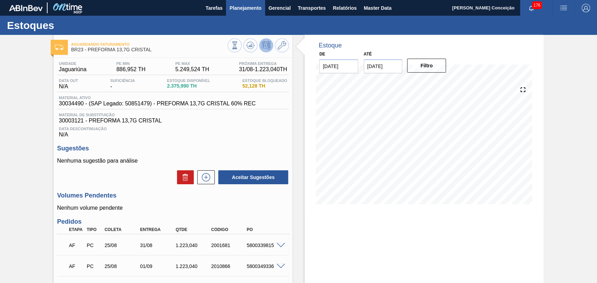
click at [258, 5] on span "Planejamento" at bounding box center [245, 8] width 32 height 8
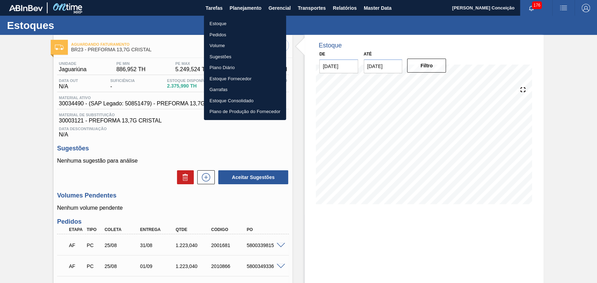
click at [221, 34] on li "Pedidos" at bounding box center [245, 34] width 82 height 11
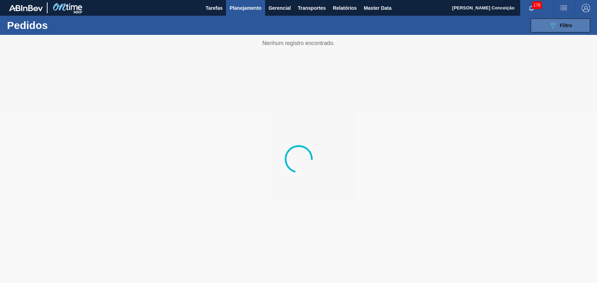
click at [583, 27] on button "089F7B8B-B2A5-4AFE-B5C0-19BA573D28AC Filtro" at bounding box center [559, 26] width 59 height 14
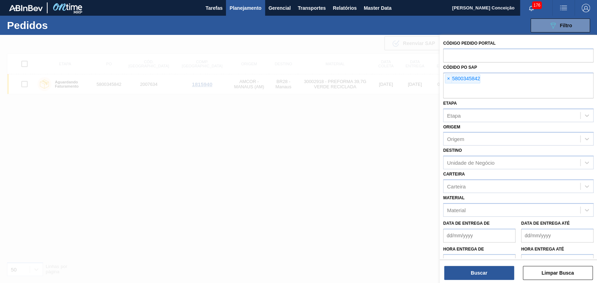
click at [448, 77] on span "×" at bounding box center [448, 79] width 7 height 8
click at [448, 85] on input "text" at bounding box center [518, 91] width 150 height 13
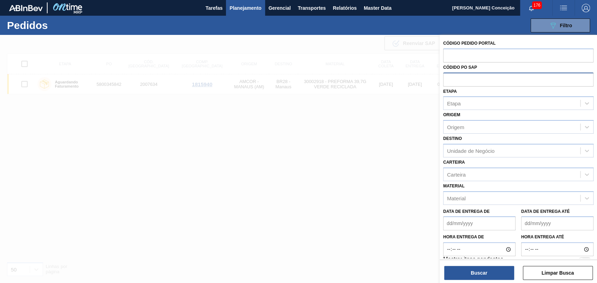
click at [460, 85] on input "text" at bounding box center [518, 79] width 150 height 13
paste input "text"
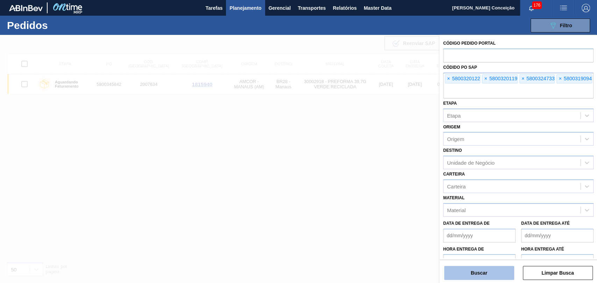
click at [473, 274] on button "Buscar" at bounding box center [479, 273] width 70 height 14
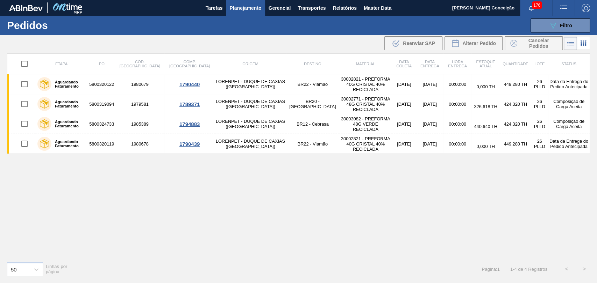
click at [205, 237] on div "Etapa PO Cód. Pedido Comp. Carga Origem Destino Material Data coleta Data entre…" at bounding box center [298, 154] width 583 height 203
click at [269, 212] on div "Etapa PO Cód. Pedido Comp. Carga Origem Destino Material Data coleta Data entre…" at bounding box center [298, 154] width 583 height 203
click at [156, 186] on div "Etapa PO Cód. Pedido Comp. Carga Origem Destino Material Data coleta Data entre…" at bounding box center [298, 154] width 583 height 203
drag, startPoint x: 358, startPoint y: 182, endPoint x: 365, endPoint y: 182, distance: 6.6
click at [365, 182] on div "Etapa PO Cód. Pedido Comp. Carga Origem Destino Material Data coleta Data entre…" at bounding box center [298, 154] width 583 height 203
